Goal: Task Accomplishment & Management: Manage account settings

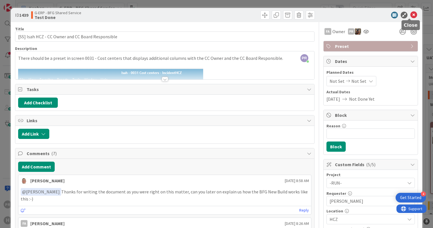
click at [411, 14] on icon at bounding box center [413, 15] width 7 height 7
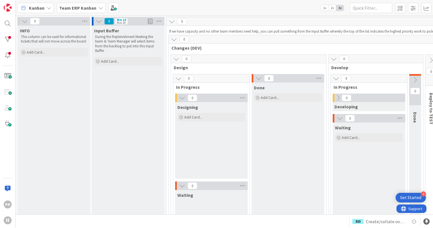
click at [82, 10] on b "Team ERP Kanban" at bounding box center [77, 8] width 37 height 6
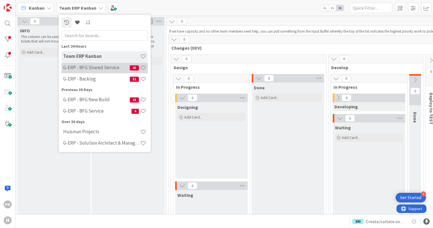
click at [101, 69] on h4 "G-ERP - BFG Shared Service" at bounding box center [96, 68] width 67 height 6
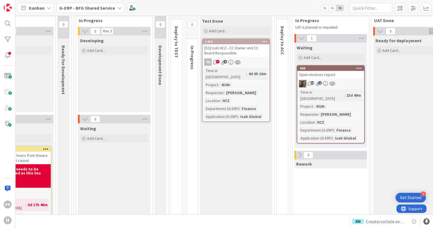
scroll to position [85, 133]
click at [317, 75] on div "Open invoices report" at bounding box center [331, 74] width 67 height 7
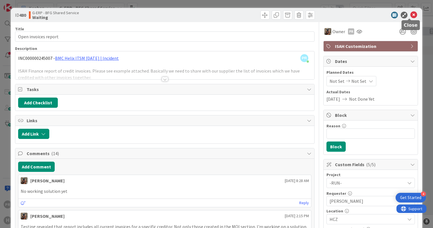
click at [411, 14] on icon at bounding box center [413, 15] width 7 height 7
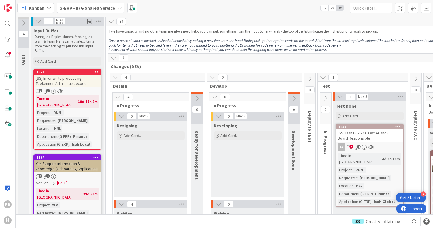
click at [62, 80] on div "[SS] Error while processing Toekennen Administratiecode" at bounding box center [67, 80] width 67 height 12
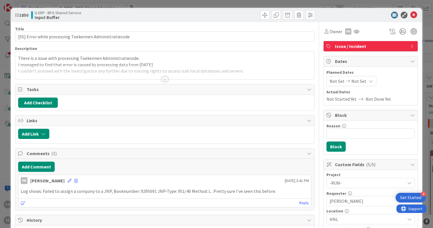
click at [165, 78] on div at bounding box center [165, 79] width 6 height 5
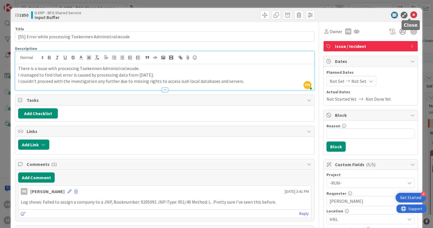
click at [410, 16] on icon at bounding box center [413, 15] width 7 height 7
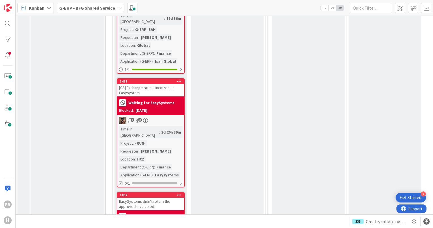
scroll to position [2991, 0]
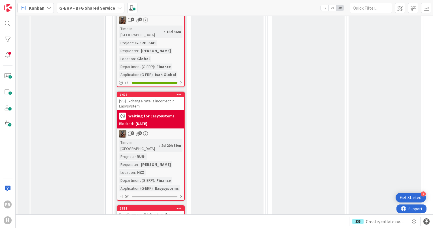
click at [150, 211] on div "EasySystems didn't return the approved invoice pdf" at bounding box center [150, 217] width 67 height 12
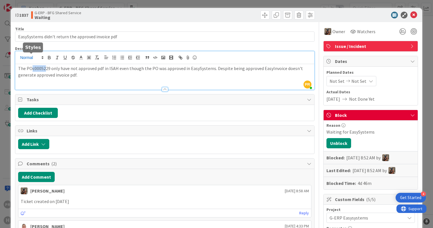
drag, startPoint x: 31, startPoint y: 57, endPoint x: 44, endPoint y: 58, distance: 13.1
click at [44, 58] on div "PR [PERSON_NAME] just joined The POc0005229 only have not approved pdf in ISAH …" at bounding box center [164, 70] width 299 height 38
click at [61, 70] on p "The POc0005229 only have not approved pdf in ISAH even though the PO was approv…" at bounding box center [164, 71] width 293 height 13
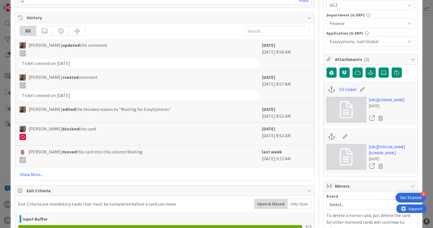
scroll to position [255, 0]
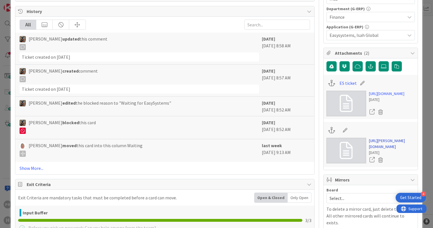
click at [387, 149] on link "[URL][PERSON_NAME][DOMAIN_NAME]" at bounding box center [392, 144] width 46 height 12
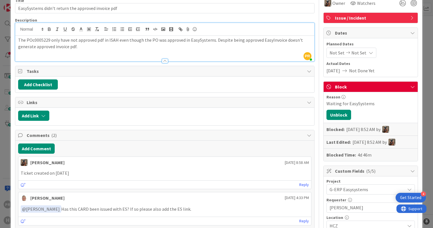
scroll to position [0, 0]
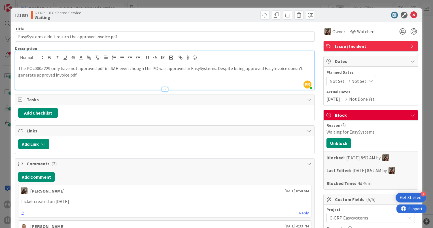
click at [44, 70] on p "The POc0005229 only have not approved pdf in ISAH even though the PO was approv…" at bounding box center [164, 71] width 293 height 13
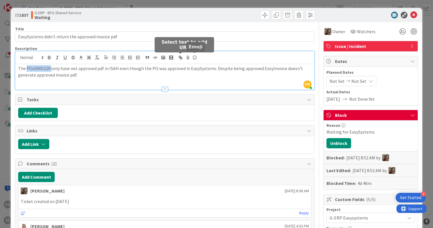
copy p "POc0005229"
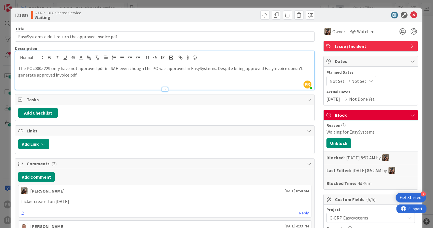
click at [86, 78] on p "The POc0005229 only have not approved pdf in ISAH even though the PO was approv…" at bounding box center [164, 71] width 293 height 13
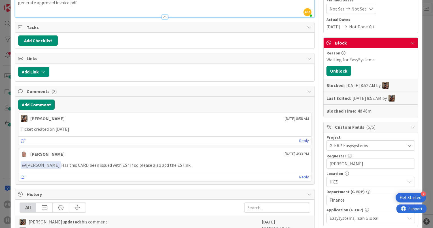
scroll to position [85, 0]
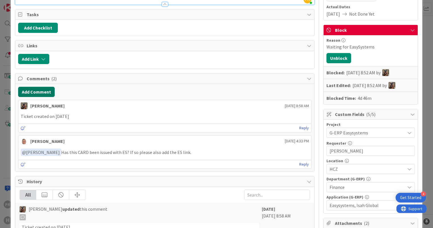
click at [45, 93] on button "Add Comment" at bounding box center [36, 92] width 37 height 10
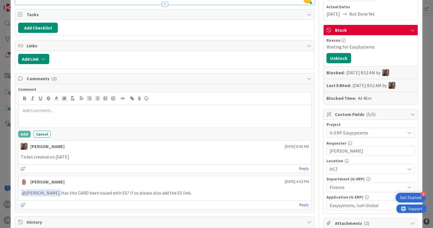
click at [60, 111] on p at bounding box center [165, 110] width 288 height 7
drag, startPoint x: 23, startPoint y: 134, endPoint x: 40, endPoint y: 131, distance: 17.2
click at [23, 134] on button "Add" at bounding box center [24, 134] width 12 height 7
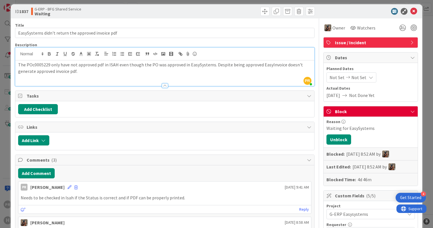
scroll to position [0, 0]
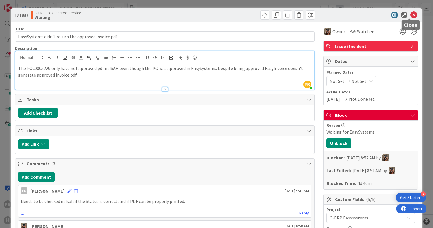
click at [410, 14] on icon at bounding box center [413, 15] width 7 height 7
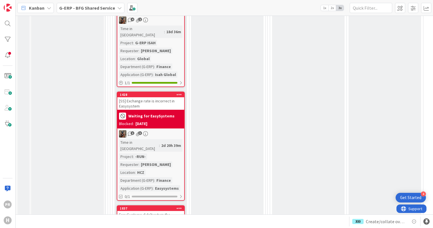
click at [157, 211] on div "EasySystems didn't return the approved invoice pdf" at bounding box center [150, 217] width 67 height 12
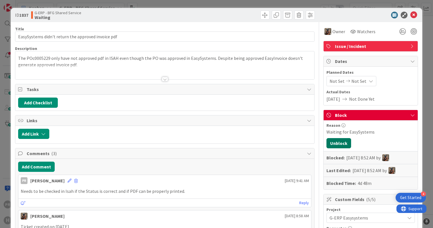
click at [337, 142] on button "Unblock" at bounding box center [338, 143] width 25 height 10
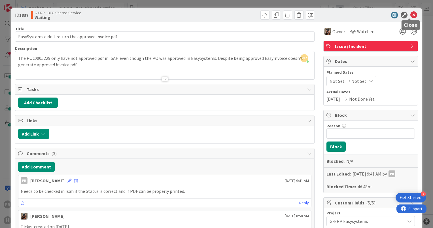
click at [410, 14] on icon at bounding box center [413, 15] width 7 height 7
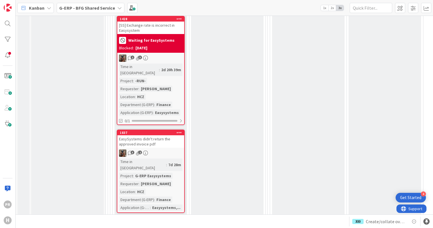
scroll to position [3076, 0]
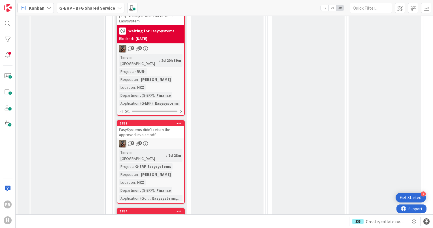
click at [136, 213] on div "Status unclear in multiple invoices ISAH Global." at bounding box center [150, 219] width 67 height 12
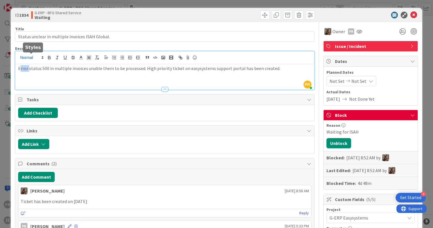
drag, startPoint x: 20, startPoint y: 58, endPoint x: 29, endPoint y: 58, distance: 8.5
click at [29, 58] on div "PR [PERSON_NAME] just joined Error status 500 in multiple invoices unable them …" at bounding box center [164, 70] width 299 height 38
click at [57, 70] on p "Error status 500 in multiple invoices unable them to be processed. High priorit…" at bounding box center [164, 68] width 293 height 7
click at [410, 13] on icon at bounding box center [413, 15] width 7 height 7
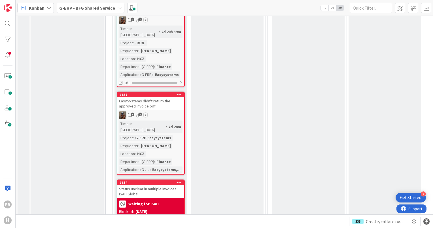
scroll to position [3092, 0]
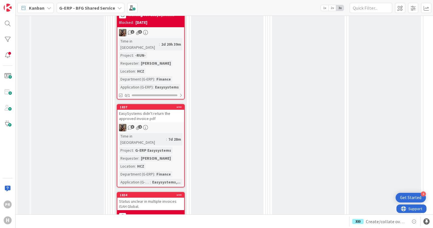
click at [147, 197] on div "Status unclear in multiple invoices ISAH Global." at bounding box center [150, 203] width 67 height 12
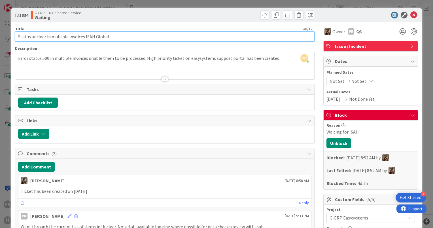
click at [299, 33] on input "Status unclear in multiple invoices ISAH Global." at bounding box center [164, 36] width 299 height 10
type input "[[DATE]] Status unclear in multiple invoices ISAH Global."
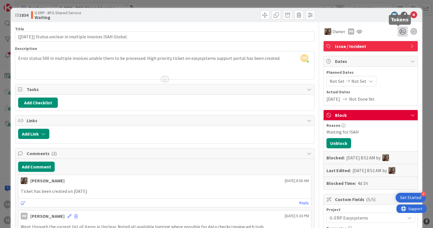
click at [399, 32] on icon at bounding box center [402, 31] width 10 height 10
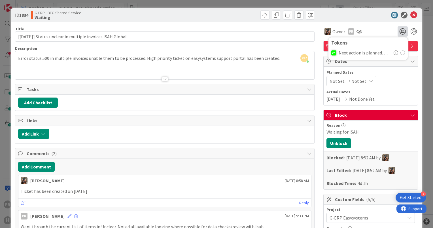
click at [393, 54] on icon at bounding box center [395, 52] width 5 height 5
click at [216, 18] on div at bounding box center [240, 14] width 148 height 9
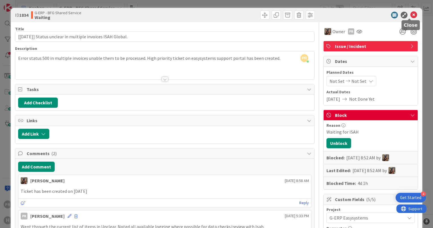
click at [410, 14] on icon at bounding box center [413, 15] width 7 height 7
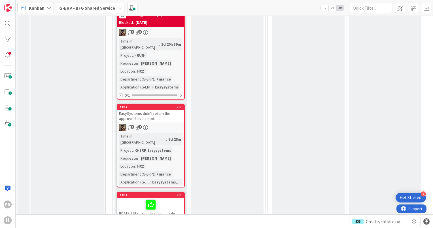
click at [159, 197] on div "[[DATE]] Status unclear in multiple invoices ISAH Global." at bounding box center [150, 209] width 67 height 24
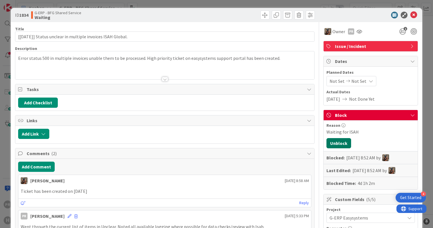
click at [336, 143] on button "Unblock" at bounding box center [338, 143] width 25 height 10
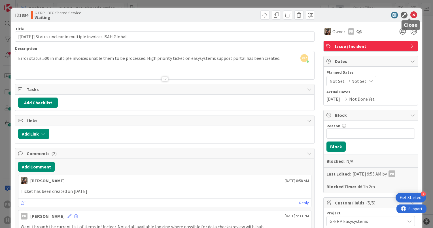
click at [411, 15] on icon at bounding box center [413, 15] width 7 height 7
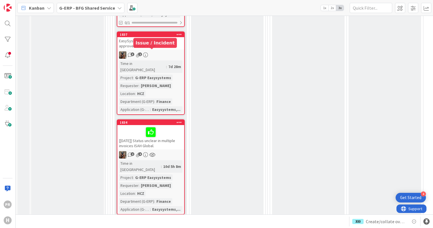
scroll to position [3177, 0]
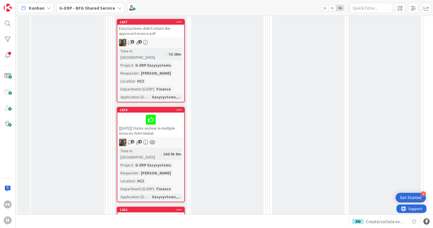
click at [156, 212] on div "[SS] ES - Not able to properly read comments" at bounding box center [150, 218] width 67 height 12
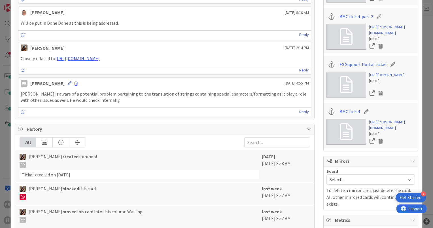
scroll to position [283, 0]
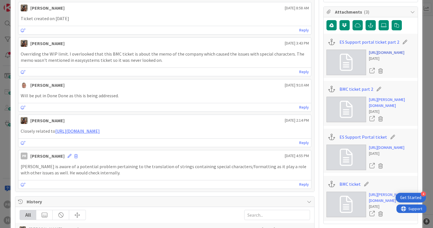
click at [377, 55] on link "[URL][DOMAIN_NAME]" at bounding box center [386, 53] width 35 height 6
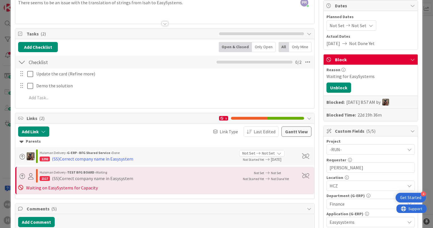
scroll to position [0, 0]
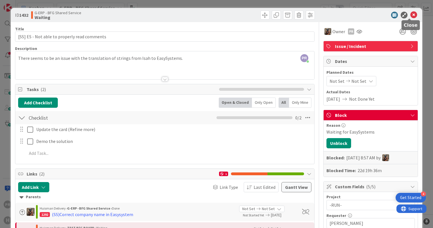
click at [410, 14] on icon at bounding box center [413, 15] width 7 height 7
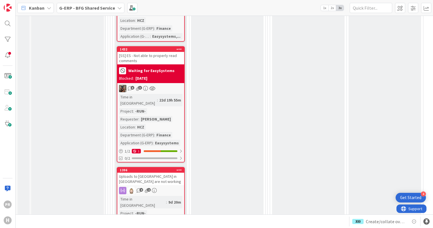
scroll to position [3347, 0]
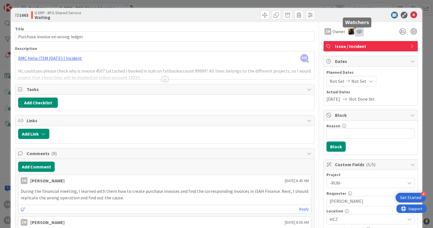
click at [356, 33] on icon at bounding box center [359, 31] width 6 height 5
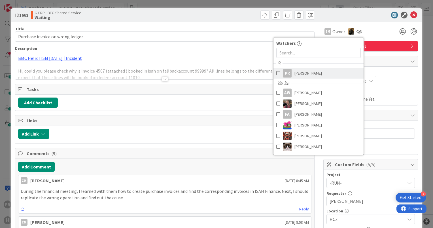
click at [311, 73] on span "[PERSON_NAME]" at bounding box center [307, 73] width 27 height 8
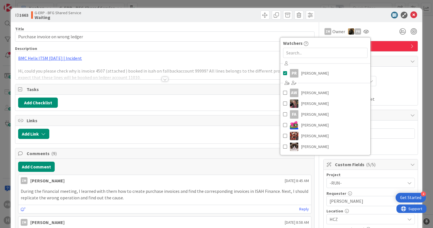
click at [222, 20] on div "ID 1663 G-ERP - BFG Shared Service Waiting" at bounding box center [216, 15] width 411 height 14
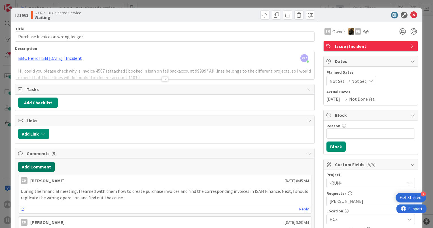
click at [44, 166] on button "Add Comment" at bounding box center [36, 166] width 37 height 10
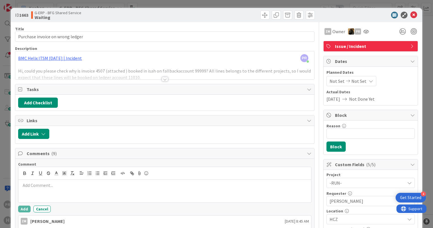
click at [101, 187] on div at bounding box center [164, 190] width 292 height 23
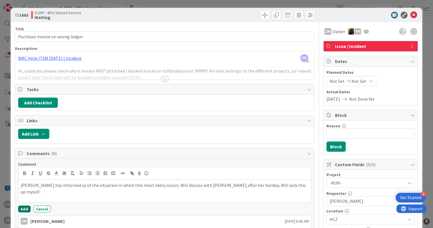
click at [22, 208] on button "Add" at bounding box center [24, 208] width 12 height 7
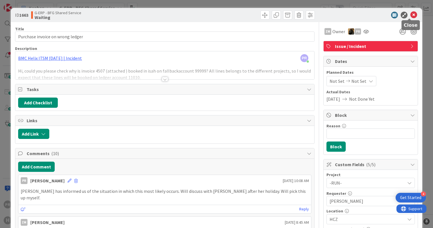
click at [410, 14] on icon at bounding box center [413, 15] width 7 height 7
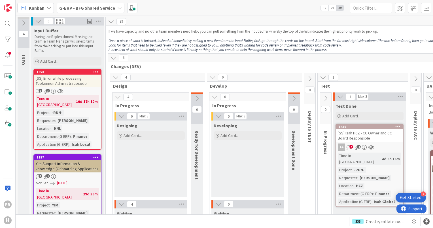
scroll to position [142, 0]
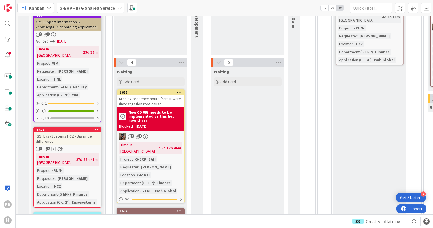
click at [69, 7] on b "G-ERP - BFG Shared Service" at bounding box center [87, 8] width 56 height 6
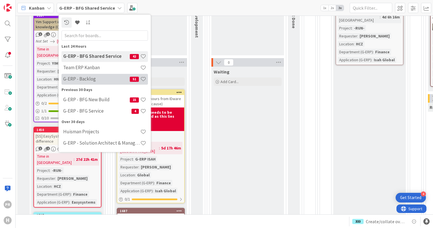
click at [99, 77] on h4 "G-ERP - Backlog" at bounding box center [96, 79] width 67 height 6
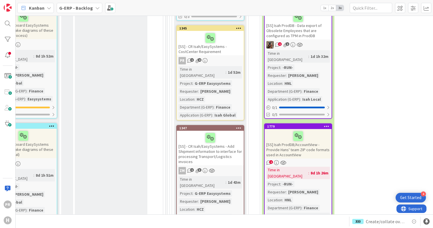
scroll to position [2651, 410]
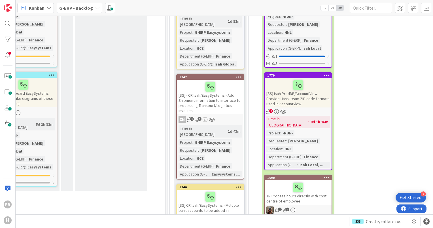
click at [82, 10] on b "G-ERP - Backlog" at bounding box center [76, 8] width 34 height 6
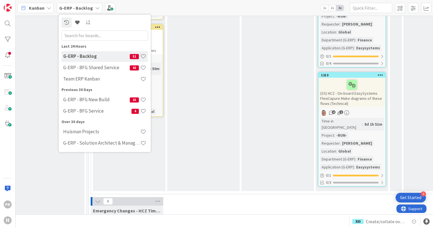
scroll to position [2651, 0]
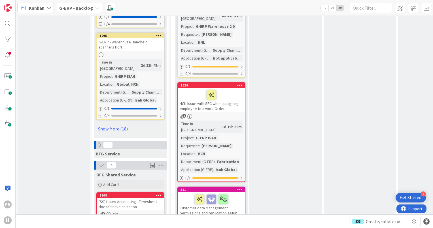
scroll to position [924, 0]
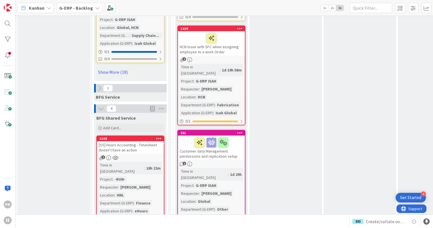
click at [75, 8] on b "G-ERP - Backlog" at bounding box center [76, 8] width 34 height 6
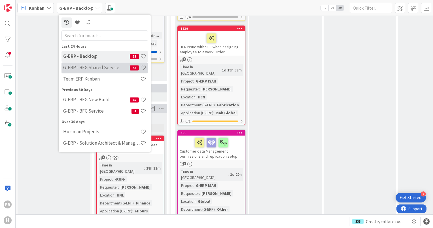
click at [81, 70] on h4 "G-ERP - BFG Shared Service" at bounding box center [96, 68] width 67 height 6
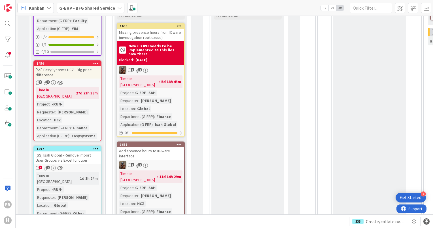
scroll to position [142, 0]
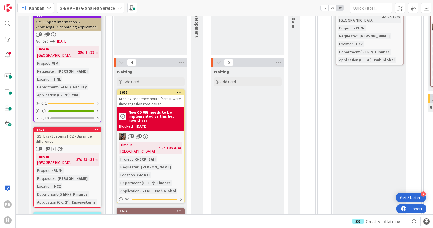
click at [67, 132] on div "[SS] EasySystems HCZ - Big price difference" at bounding box center [67, 138] width 67 height 12
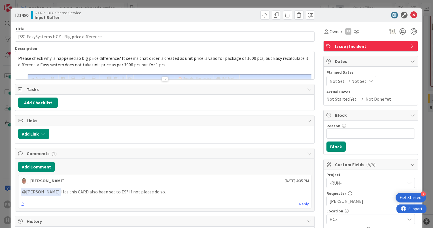
click at [162, 78] on div at bounding box center [165, 79] width 6 height 5
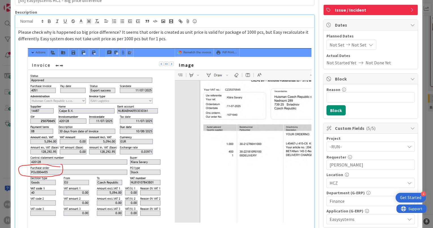
scroll to position [28, 0]
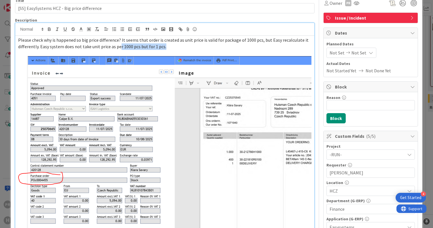
drag, startPoint x: 118, startPoint y: 45, endPoint x: 163, endPoint y: 46, distance: 44.7
click at [163, 46] on p "Please check why is happened so big price difference? It seems that order is cr…" at bounding box center [164, 43] width 293 height 13
click at [189, 48] on p "Please check why is happened so big price difference? It seems that order is cr…" at bounding box center [164, 43] width 293 height 13
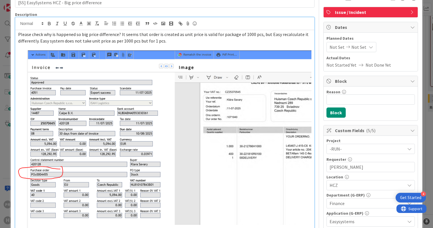
scroll to position [0, 0]
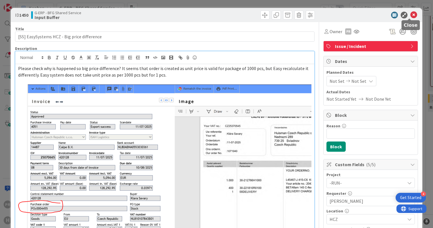
click at [410, 16] on icon at bounding box center [413, 15] width 7 height 7
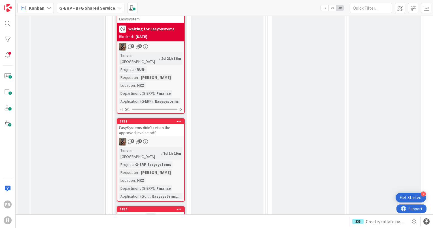
scroll to position [3076, 0]
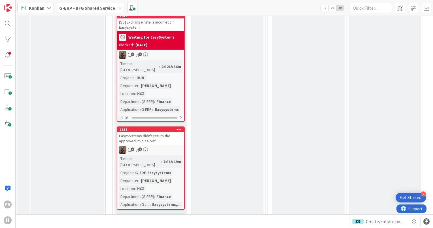
click at [157, 220] on div "[[DATE]] Status unclear in multiple invoices ISAH Global." at bounding box center [150, 232] width 67 height 24
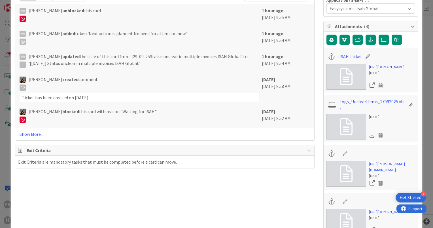
scroll to position [283, 0]
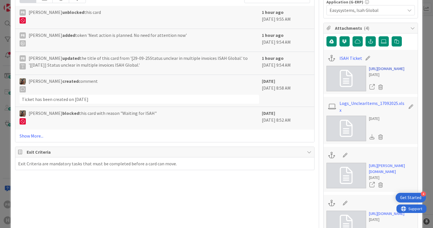
click at [375, 72] on link "[URL][DOMAIN_NAME]" at bounding box center [386, 69] width 35 height 6
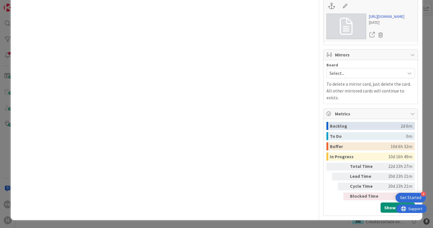
scroll to position [510, 0]
click at [379, 20] on link "[URL][DOMAIN_NAME]" at bounding box center [386, 17] width 35 height 6
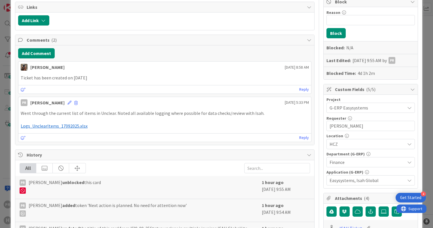
scroll to position [0, 0]
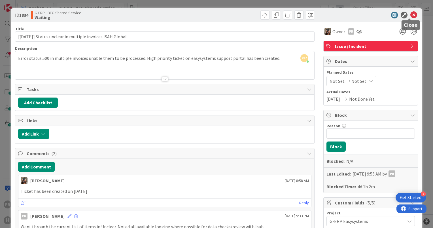
click at [410, 15] on icon at bounding box center [413, 15] width 7 height 7
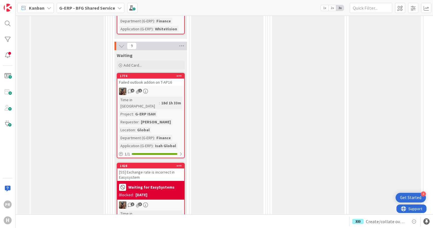
scroll to position [2934, 0]
